Goal: Find specific page/section: Find specific page/section

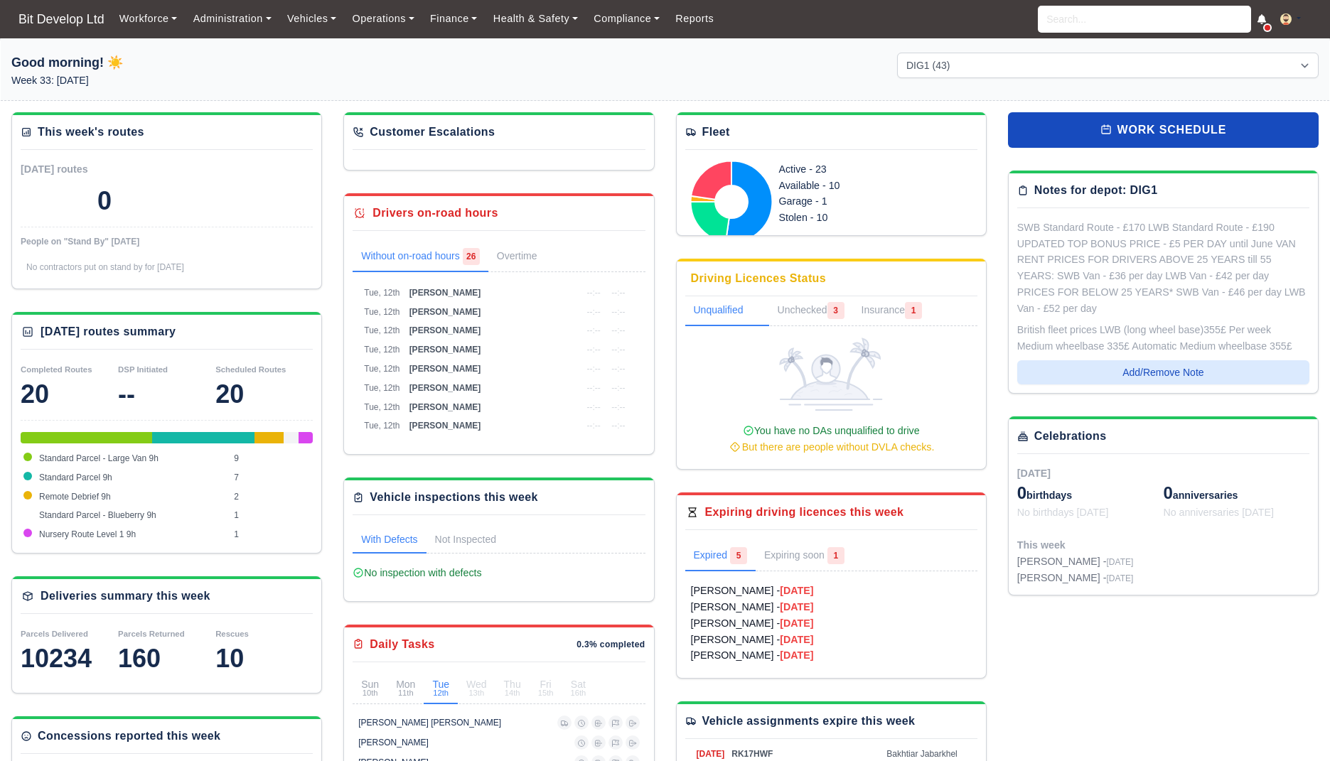
select select "2"
click at [1097, 23] on input "search" at bounding box center [1144, 19] width 213 height 27
click at [1071, 74] on link "Bakhtiar Jabarkhel Enfield (DIG1) - Amazon Logistics ULEZ (EN3 7PZ) A2ZTZAYNF20…" at bounding box center [1144, 67] width 212 height 59
type input "Bakhtiar Jabarkhel"
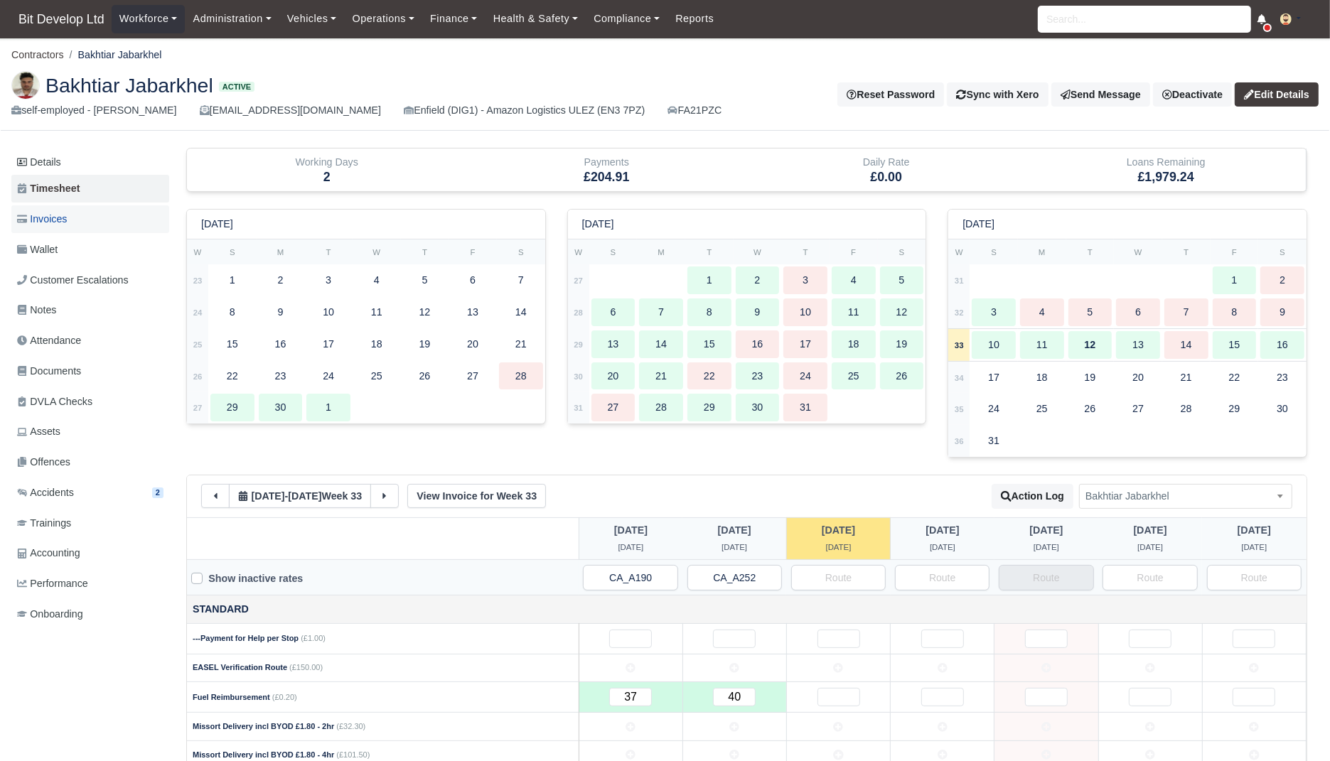
click at [81, 209] on link "Invoices" at bounding box center [90, 219] width 158 height 28
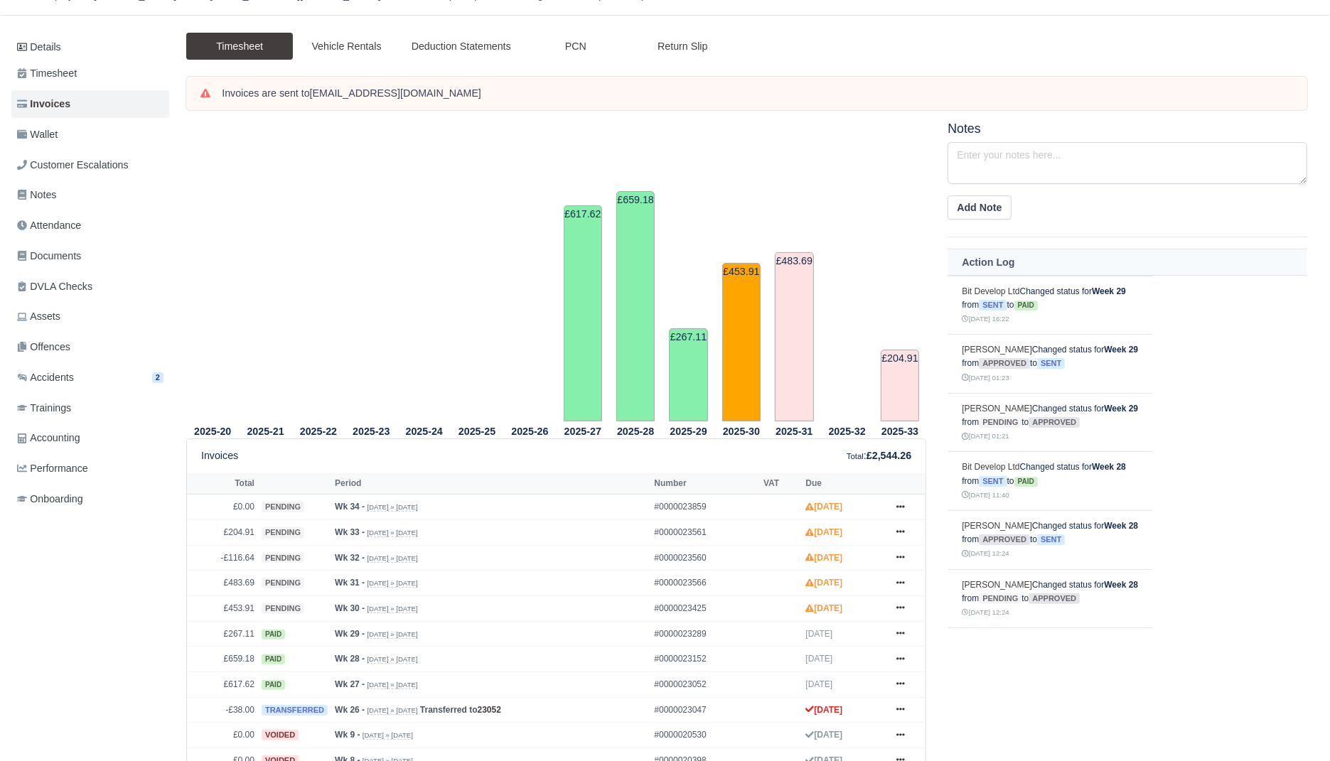
scroll to position [128, 0]
